Goal: Task Accomplishment & Management: Manage account settings

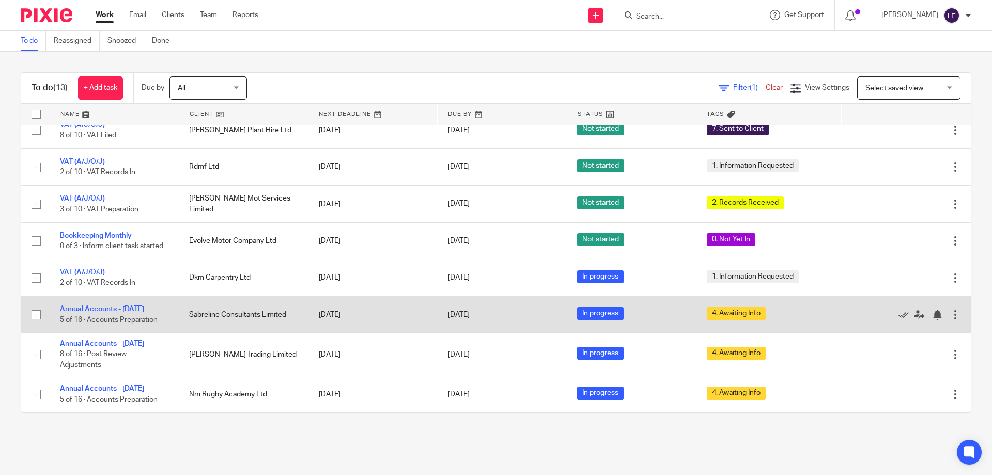
scroll to position [209, 0]
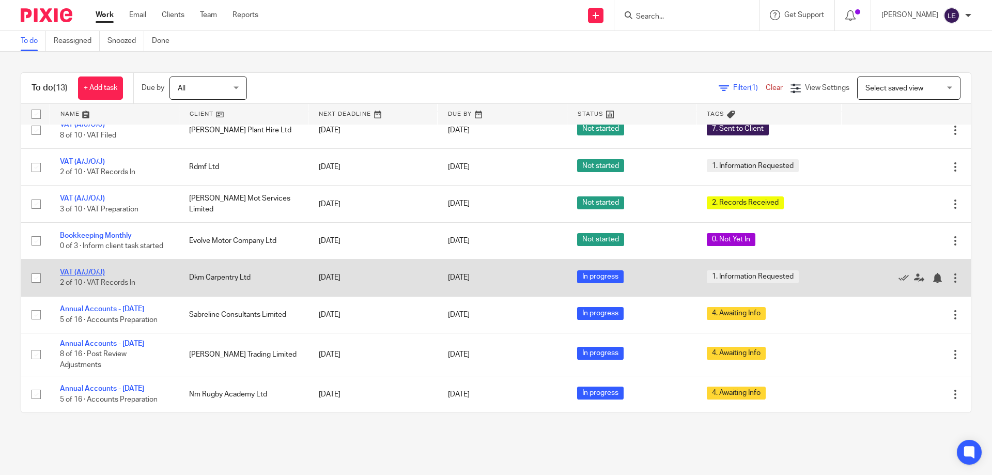
click at [87, 272] on link "VAT (A/J/O/J)" at bounding box center [82, 272] width 45 height 7
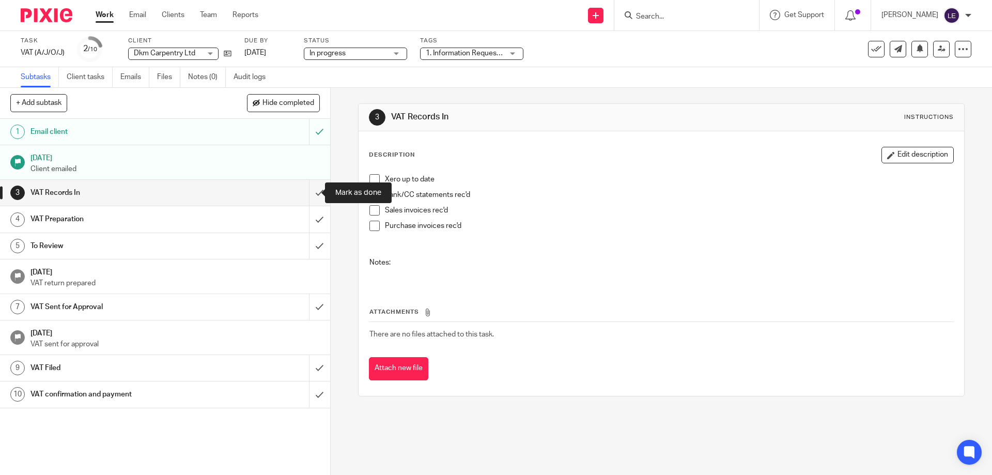
drag, startPoint x: 315, startPoint y: 189, endPoint x: 506, endPoint y: 92, distance: 214.7
click at [314, 190] on input "submit" at bounding box center [165, 193] width 330 height 26
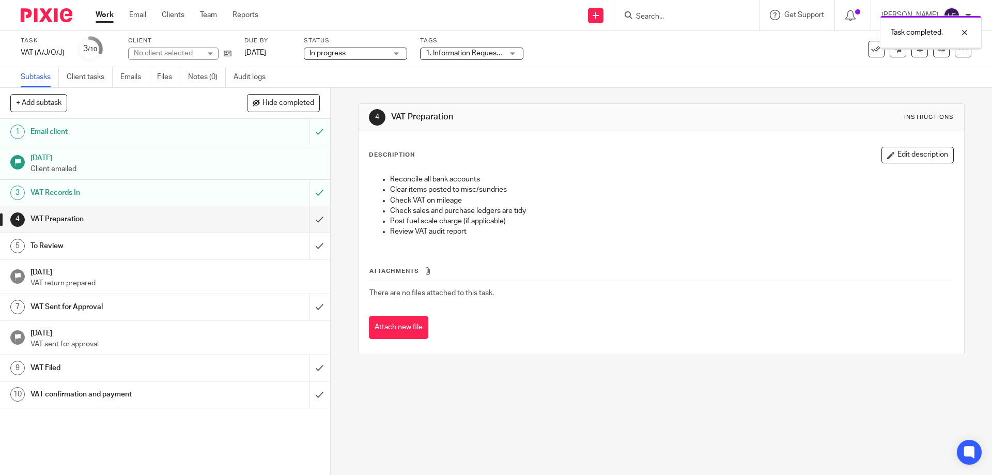
click at [461, 54] on span "1. Information Requested" at bounding box center [467, 53] width 82 height 7
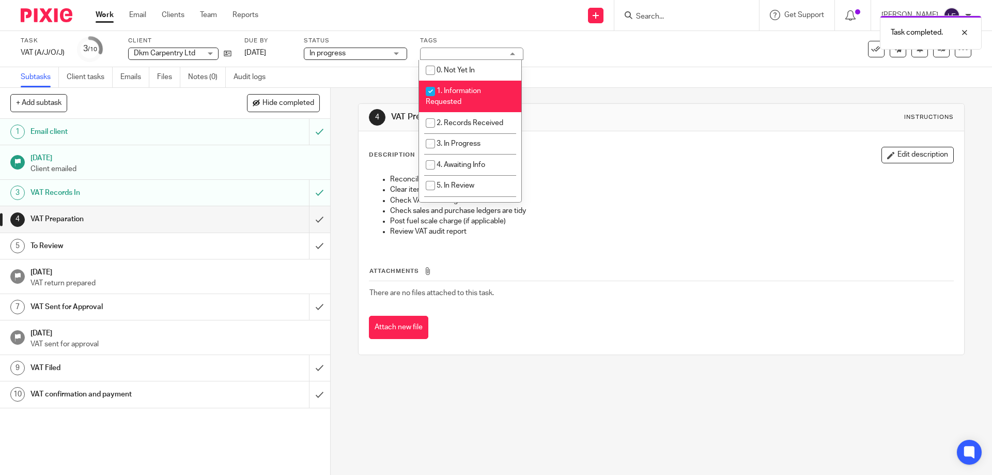
click at [454, 96] on li "1. Information Requested" at bounding box center [470, 97] width 102 height 32
checkbox input "false"
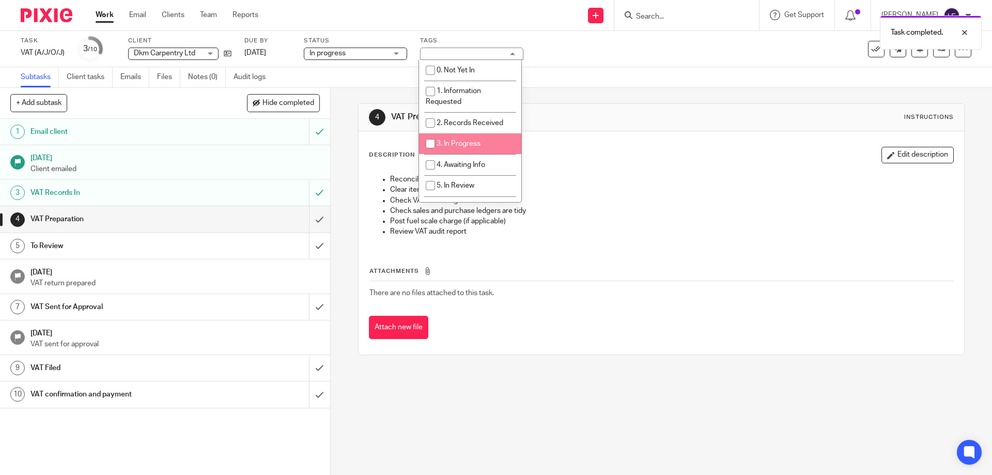
click at [452, 135] on li "3. In Progress" at bounding box center [470, 143] width 102 height 21
checkbox input "true"
drag, startPoint x: 629, startPoint y: 124, endPoint x: 340, endPoint y: 90, distance: 290.8
click at [629, 124] on div "4 VAT Preparation Instructions" at bounding box center [661, 117] width 584 height 17
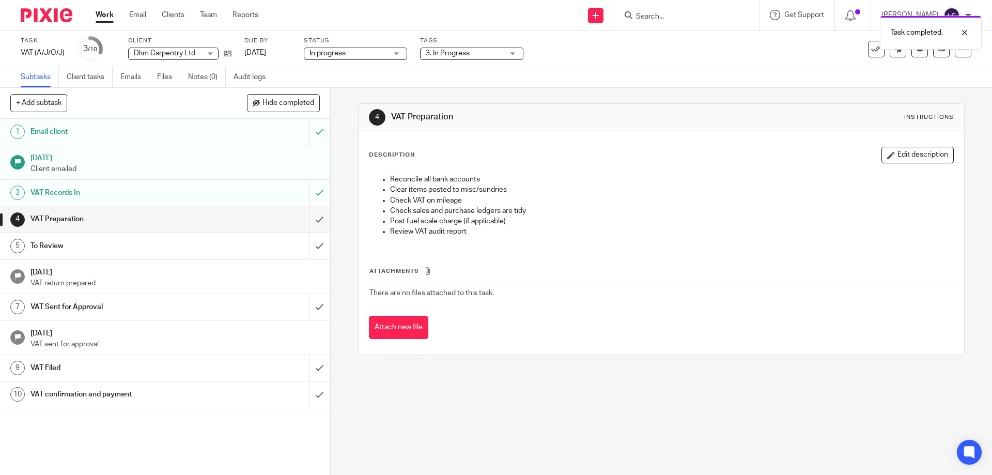
click at [95, 7] on div "Work Email Clients Team Reports Work Email Clients Team Reports Settings" at bounding box center [179, 15] width 189 height 30
click at [102, 11] on link "Work" at bounding box center [105, 15] width 18 height 10
